Goal: Task Accomplishment & Management: Manage account settings

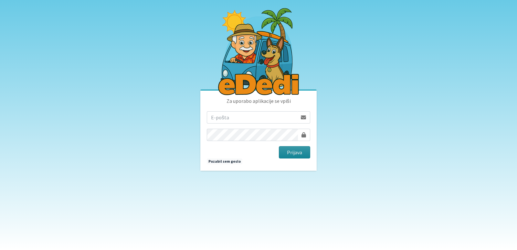
type input "vanja.kopac@gmail.com"
click at [297, 150] on button "Prijava" at bounding box center [294, 152] width 31 height 12
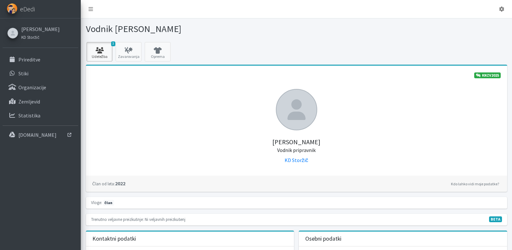
click at [97, 53] on icon at bounding box center [99, 50] width 22 height 6
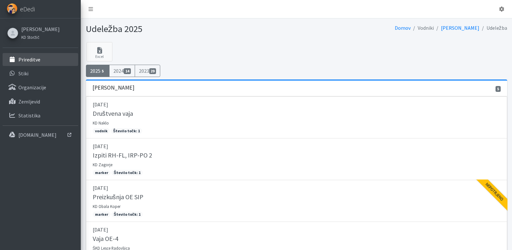
click at [25, 58] on p "Prireditve" at bounding box center [29, 59] width 22 height 6
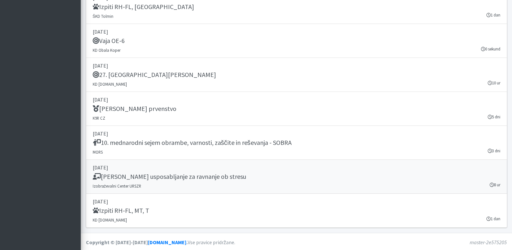
scroll to position [914, 0]
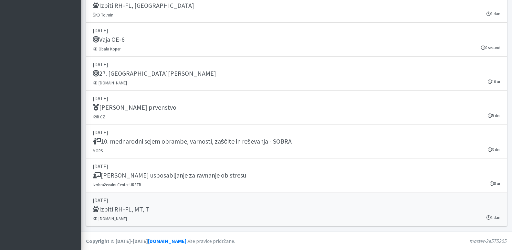
click at [109, 211] on h5 "Izpiti RH-FL, MT, T" at bounding box center [121, 209] width 57 height 8
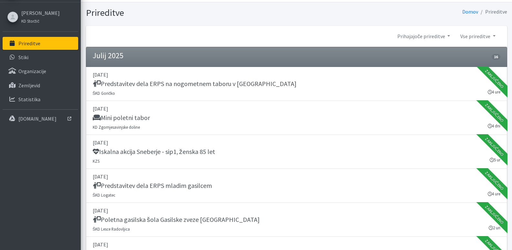
scroll to position [0, 0]
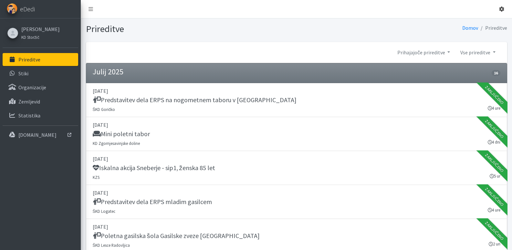
click at [499, 10] on icon at bounding box center [501, 8] width 5 height 5
click at [483, 22] on link "Odjavi se" at bounding box center [483, 24] width 51 height 10
